Goal: Task Accomplishment & Management: Manage account settings

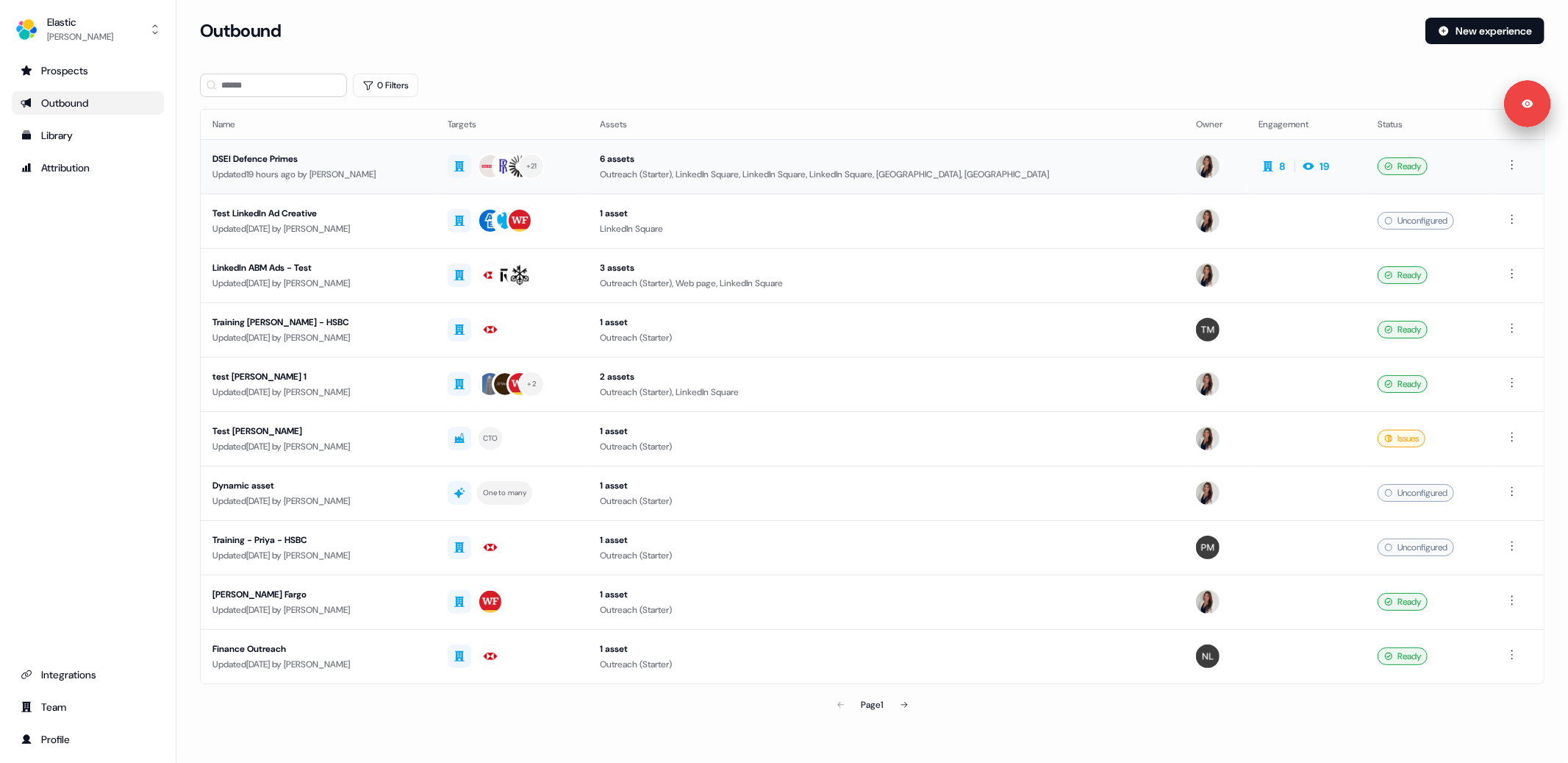
click at [390, 178] on div "Updated 19 hours ago by Kelly Manrique" at bounding box center [318, 174] width 212 height 15
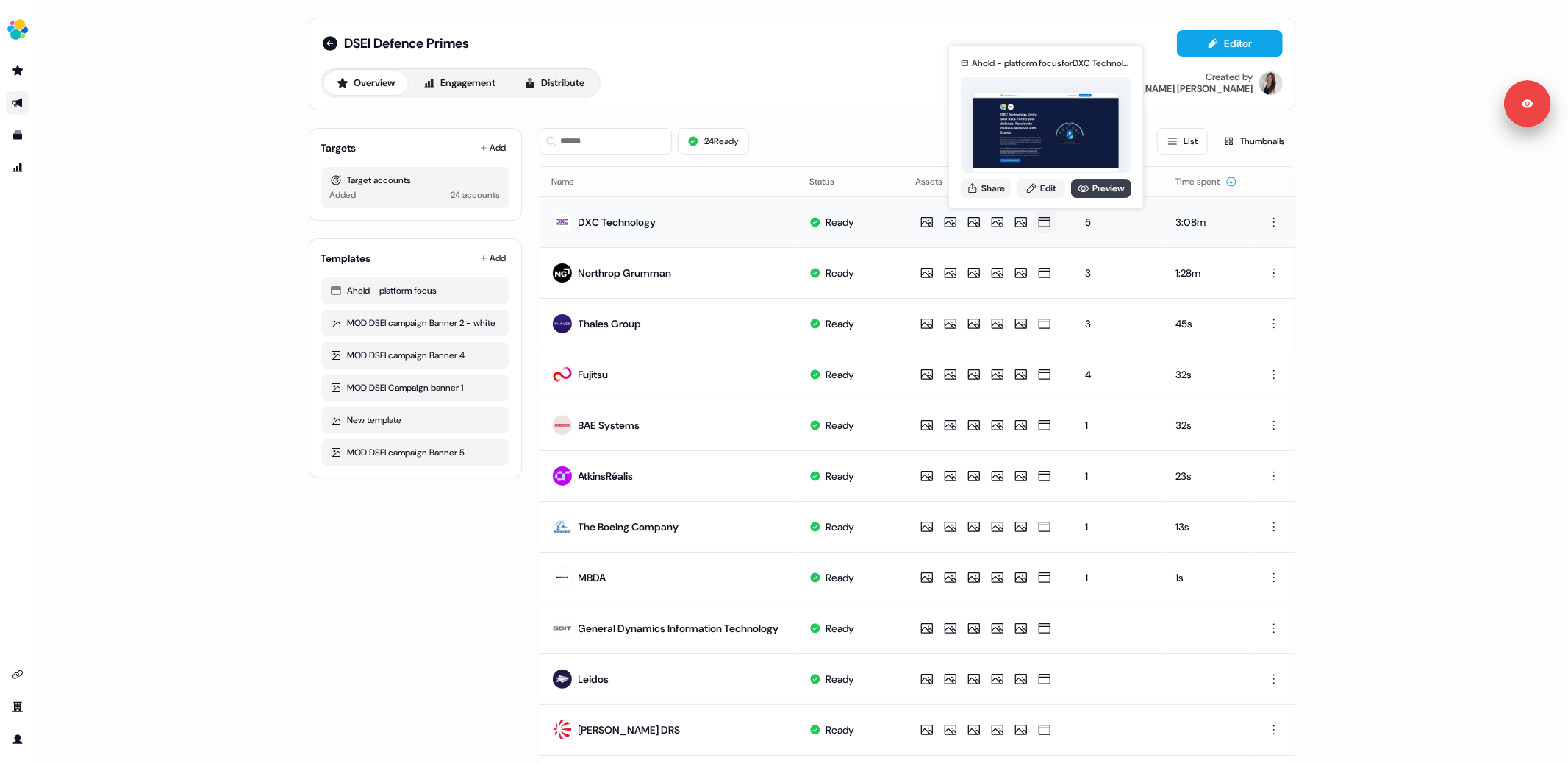
click at [1101, 191] on link "Preview" at bounding box center [1101, 189] width 60 height 20
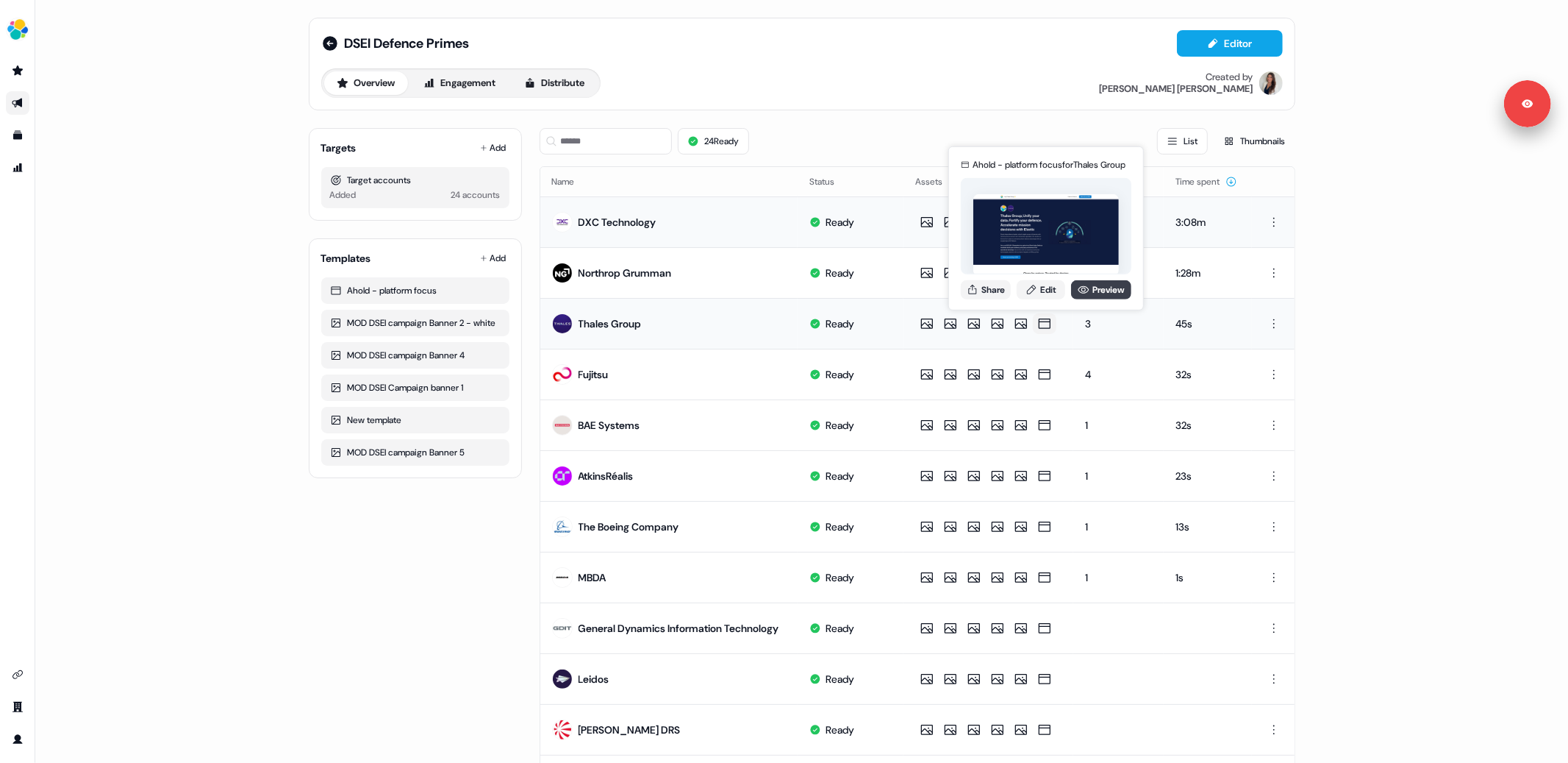
click at [1094, 292] on link "Preview" at bounding box center [1101, 289] width 60 height 20
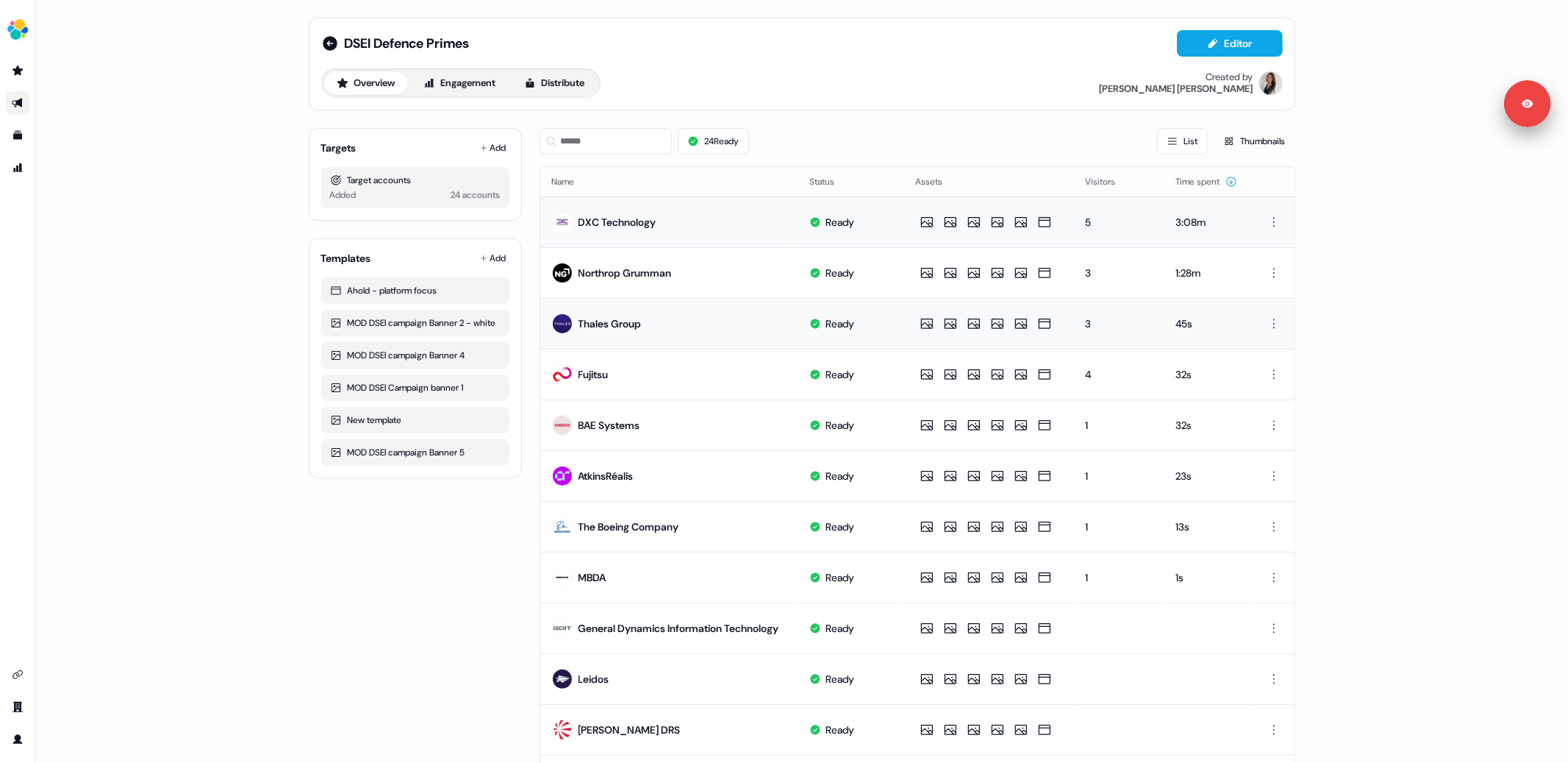
click at [1380, 306] on div "DSEI Defence Primes Editor Overview Engagement Distribute Created by Kelly Manr…" at bounding box center [802, 382] width 1533 height 763
click at [807, 133] on div "24 Ready List Thumbnails" at bounding box center [917, 141] width 756 height 27
click at [466, 88] on button "Engagement" at bounding box center [460, 83] width 98 height 23
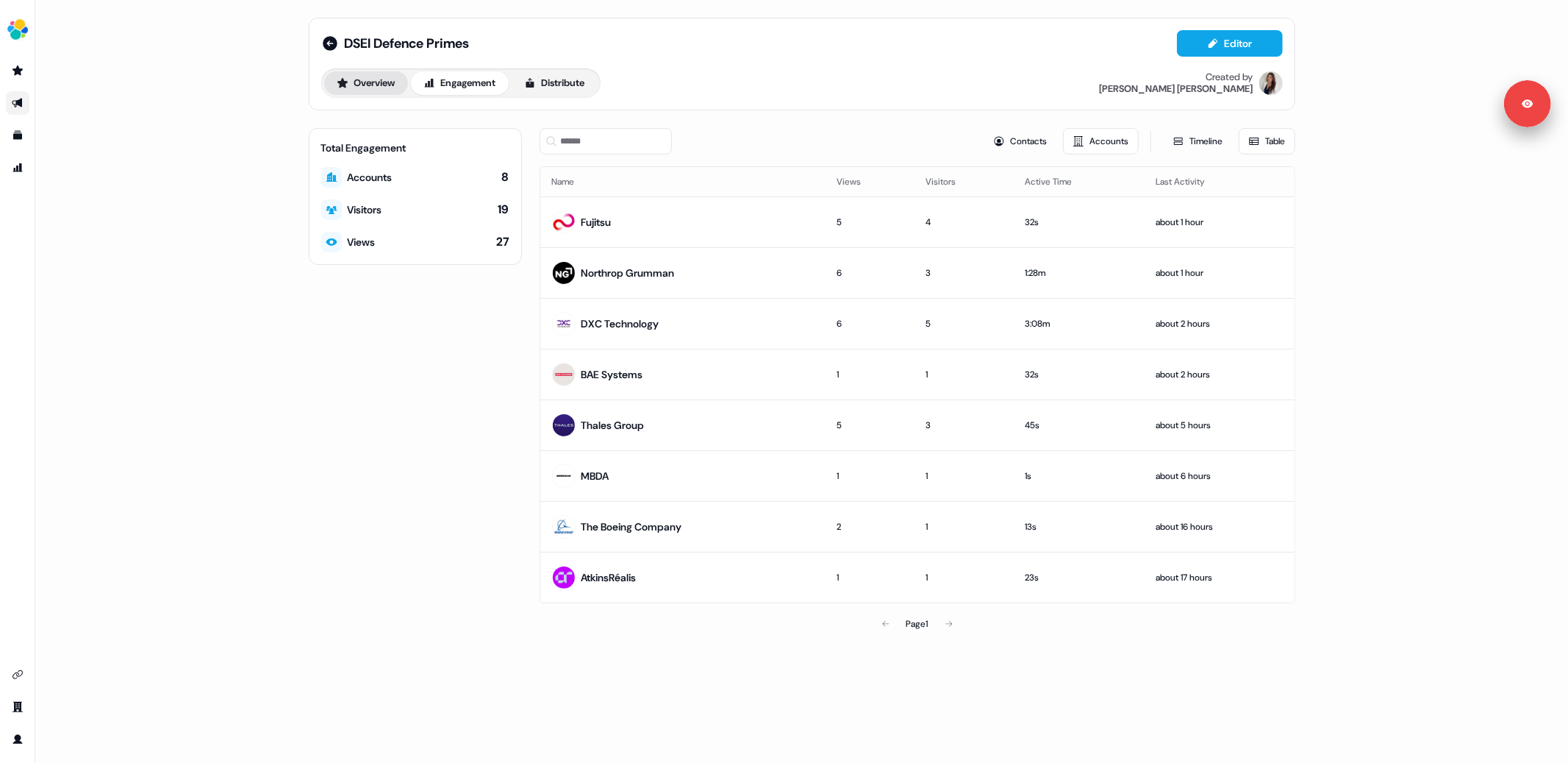
click at [374, 78] on button "Overview" at bounding box center [366, 83] width 84 height 23
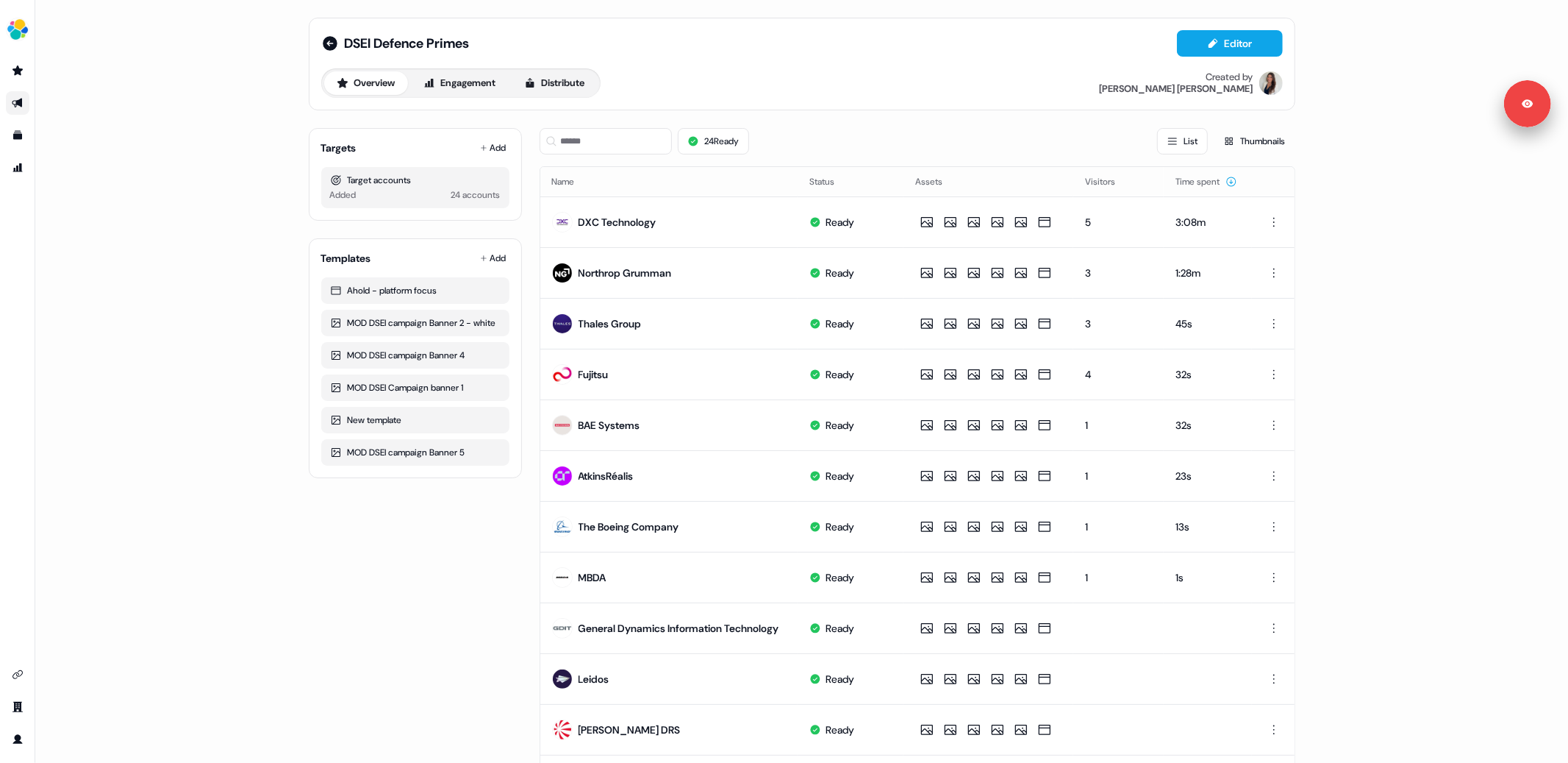
click at [180, 233] on div "DSEI Defence Primes Editor Overview Engagement Distribute Created by Kelly Manr…" at bounding box center [802, 382] width 1533 height 763
drag, startPoint x: 25, startPoint y: 33, endPoint x: 28, endPoint y: 48, distance: 15.3
click at [25, 33] on img "side nav menu" at bounding box center [18, 29] width 23 height 23
click at [44, 132] on div "Logout" at bounding box center [76, 122] width 140 height 27
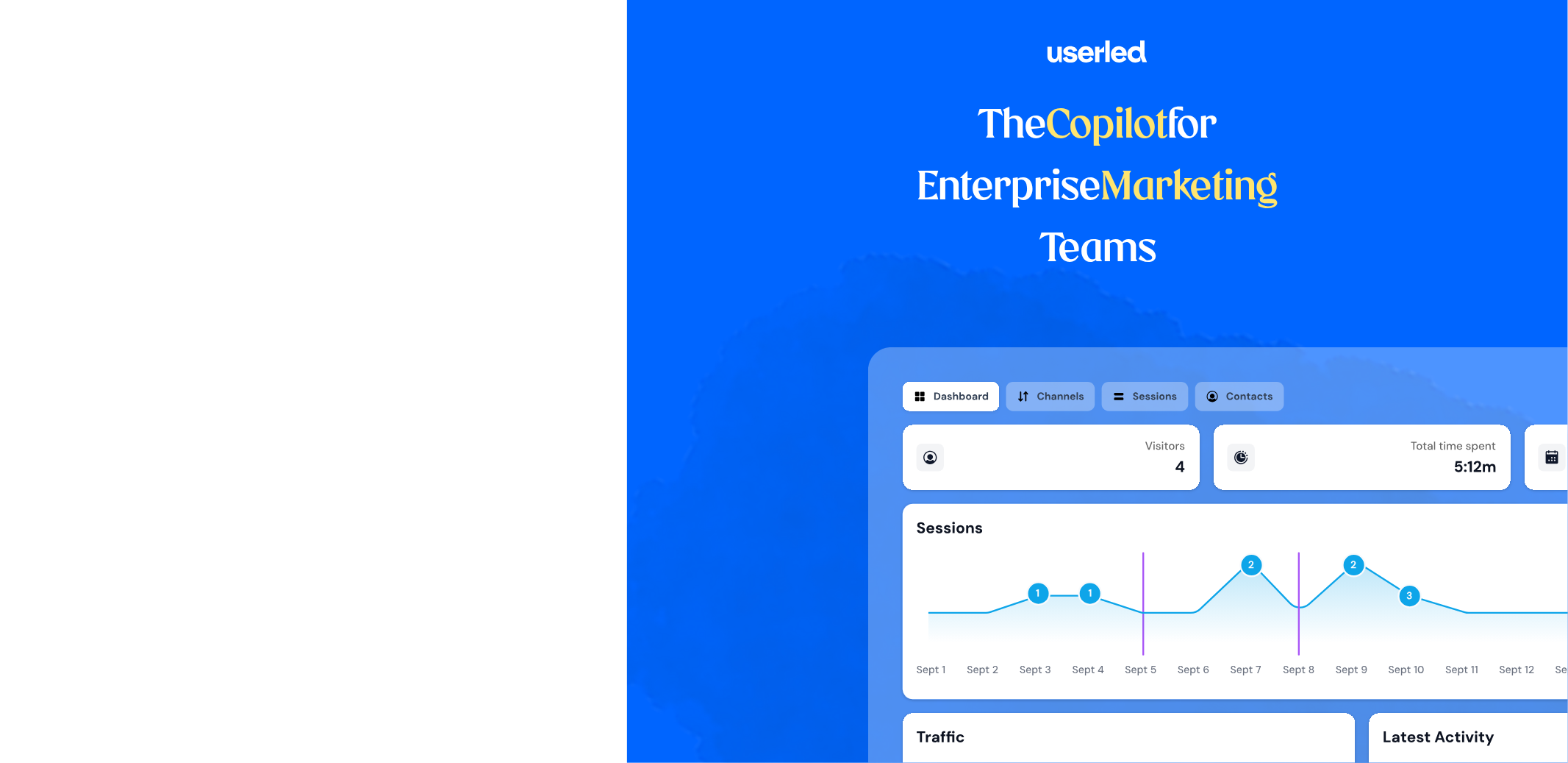
click at [18, 28] on html "The Copilot for Enterprise Marketing Teams" at bounding box center [784, 382] width 1568 height 763
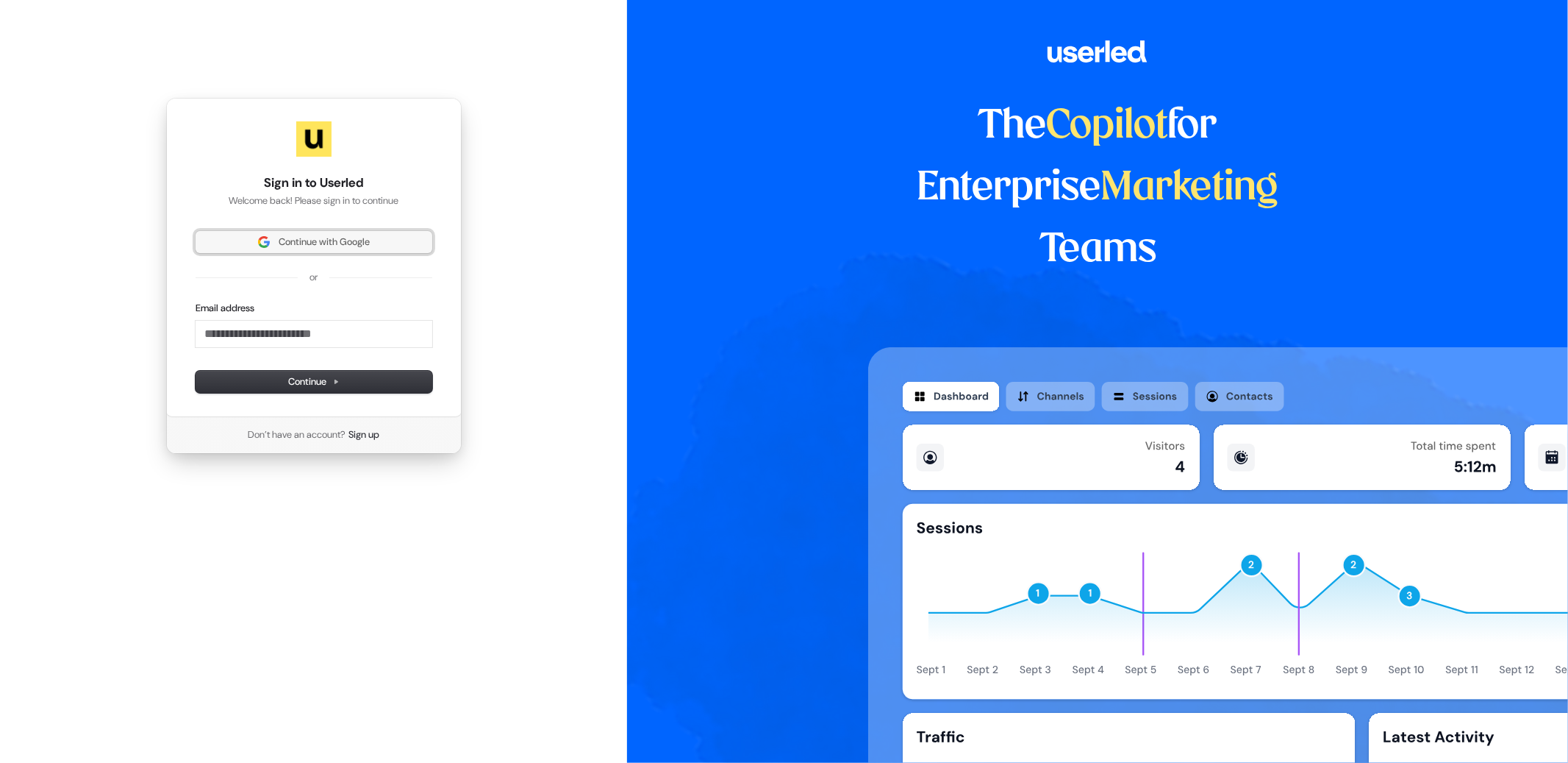
click at [321, 253] on button "Continue with Google" at bounding box center [314, 242] width 236 height 22
